Goal: Transaction & Acquisition: Purchase product/service

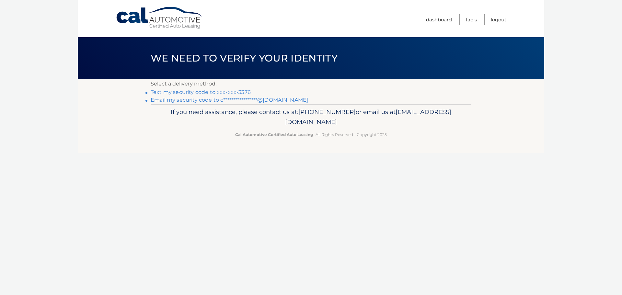
click at [224, 92] on link "Text my security code to xxx-xxx-3376" at bounding box center [201, 92] width 100 height 6
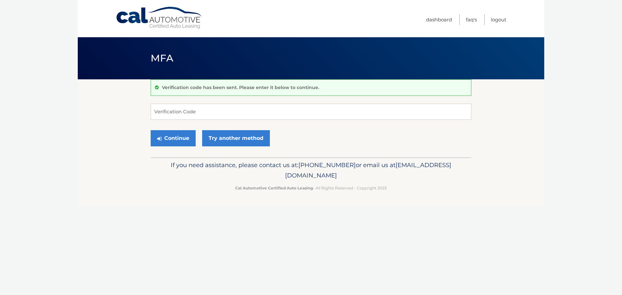
click at [216, 103] on div "Verification code has been sent. Please enter it below to continue. Verificatio…" at bounding box center [311, 118] width 321 height 78
click at [217, 107] on input "Verification Code" at bounding box center [311, 112] width 321 height 16
type input "158640"
click at [151, 130] on button "Continue" at bounding box center [173, 138] width 45 height 16
click at [163, 135] on button "Continue" at bounding box center [173, 138] width 45 height 16
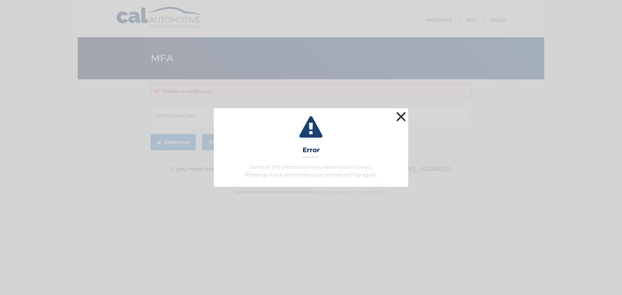
drag, startPoint x: 403, startPoint y: 114, endPoint x: 381, endPoint y: 111, distance: 22.9
click at [403, 114] on button "×" at bounding box center [401, 116] width 13 height 13
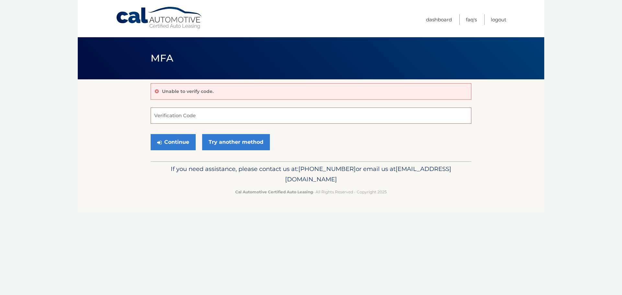
click at [204, 115] on input "Verification Code" at bounding box center [311, 116] width 321 height 16
type input "158640"
click at [151, 134] on button "Continue" at bounding box center [173, 142] width 45 height 16
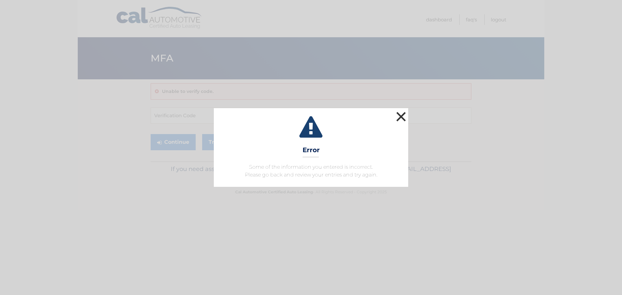
drag, startPoint x: 404, startPoint y: 118, endPoint x: 274, endPoint y: 58, distance: 143.4
click at [401, 117] on button "×" at bounding box center [401, 116] width 13 height 13
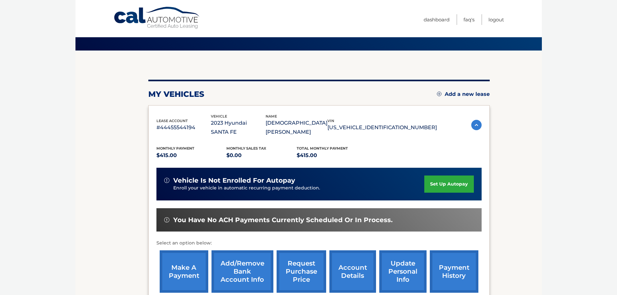
scroll to position [97, 0]
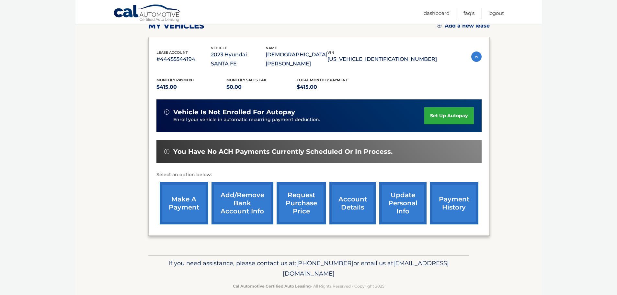
click at [183, 193] on link "make a payment" at bounding box center [184, 203] width 49 height 42
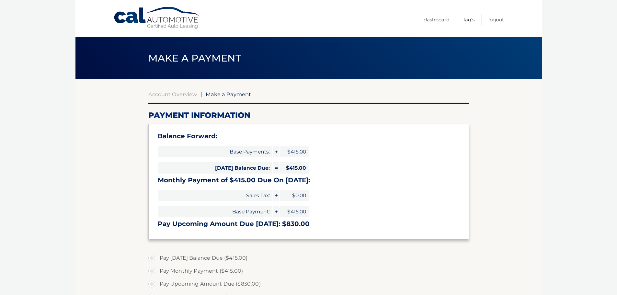
select select "ODA2ZDdjNDktZmVjNi00MDdmLWIwYzgtYThhYzJiNGZiYmM5"
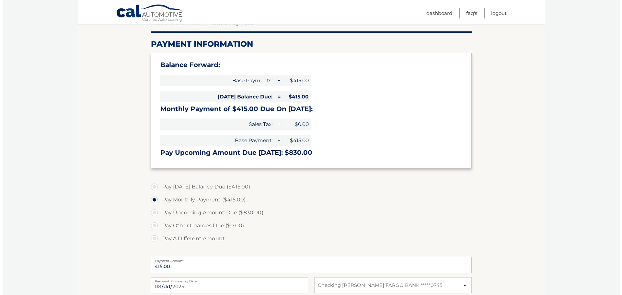
scroll to position [162, 0]
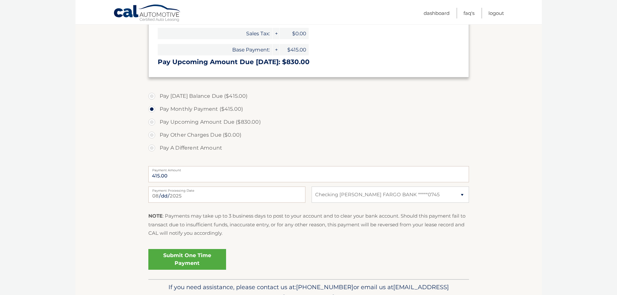
click at [189, 261] on link "Submit One Time Payment" at bounding box center [187, 259] width 78 height 21
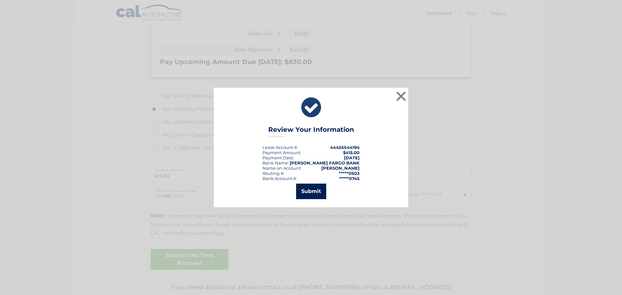
click at [307, 192] on button "Submit" at bounding box center [311, 192] width 30 height 16
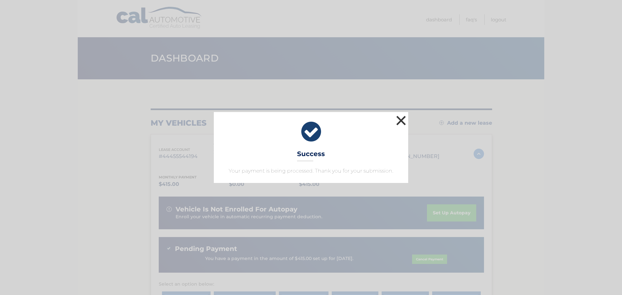
click at [399, 116] on button "×" at bounding box center [401, 120] width 13 height 13
